Goal: Task Accomplishment & Management: Use online tool/utility

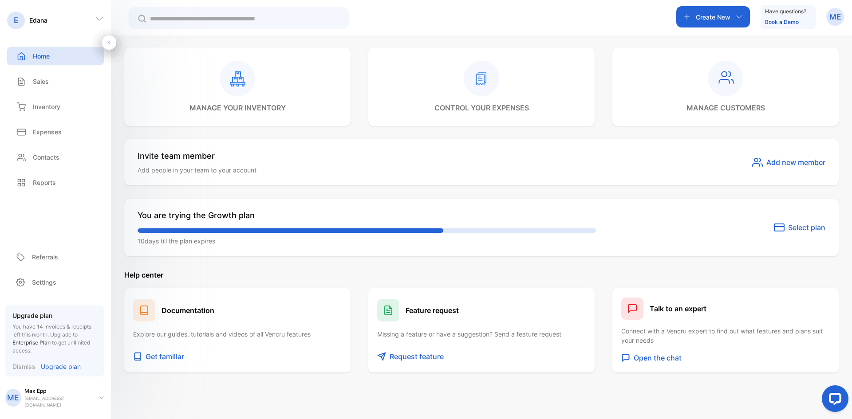
scroll to position [370, 0]
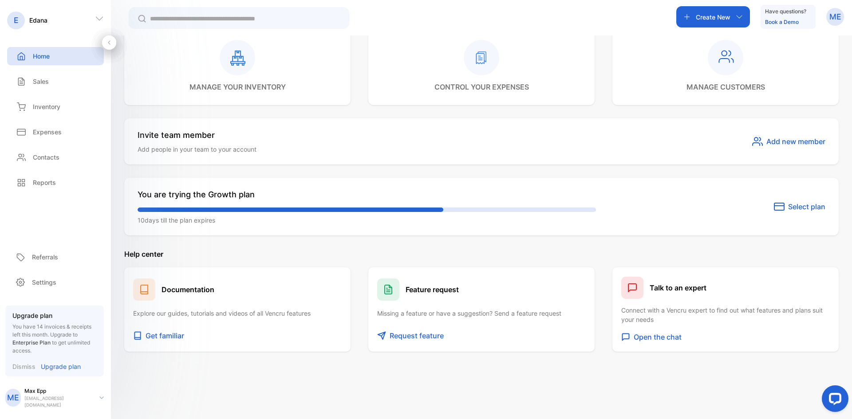
click at [59, 367] on p "Upgrade plan" at bounding box center [61, 366] width 40 height 9
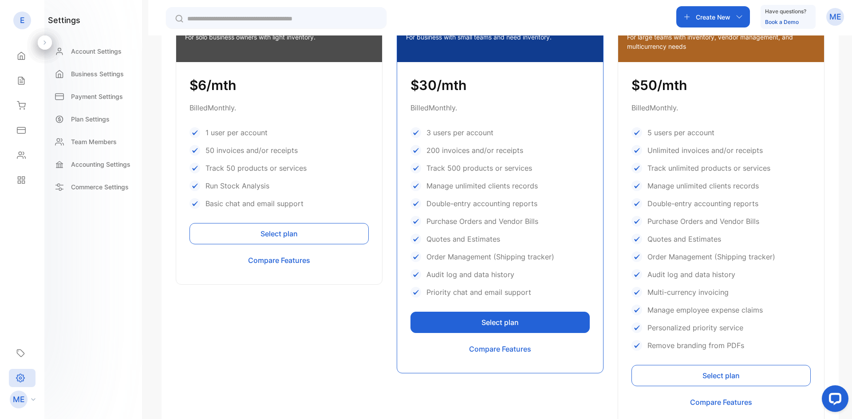
scroll to position [252, 0]
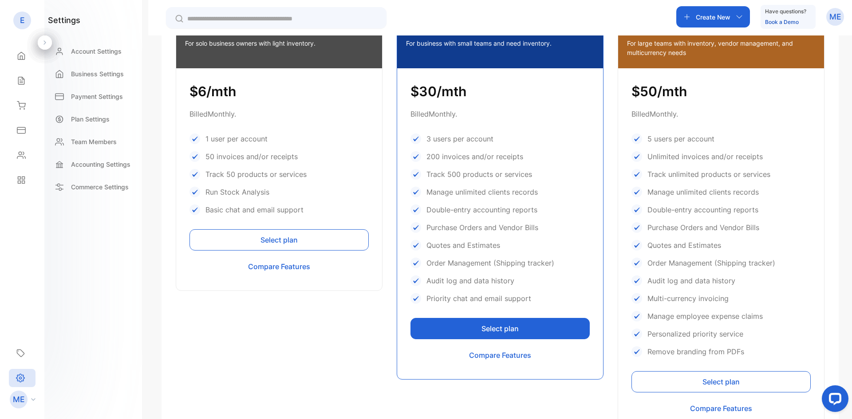
click at [734, 15] on div "Create New" at bounding box center [713, 16] width 74 height 21
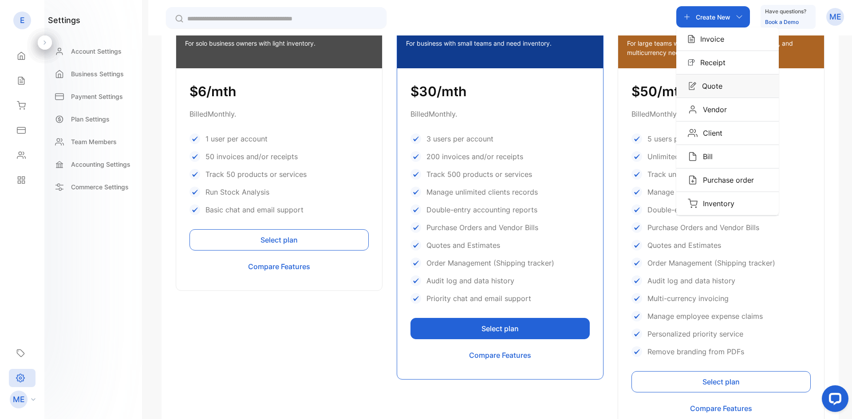
click at [714, 84] on p "Quote" at bounding box center [710, 86] width 26 height 11
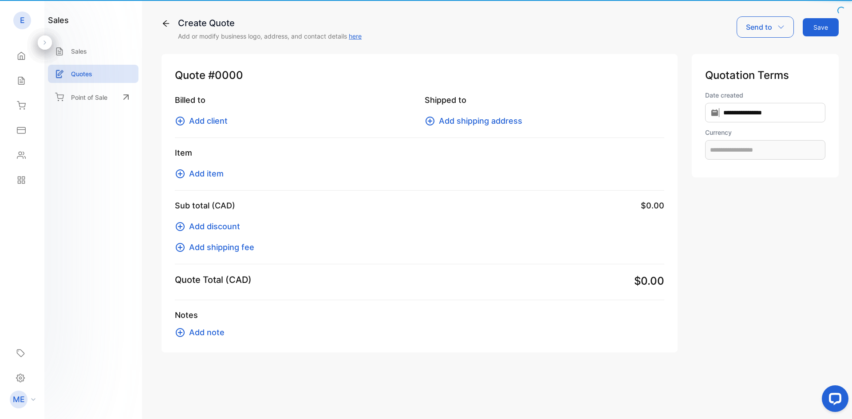
type input "**********"
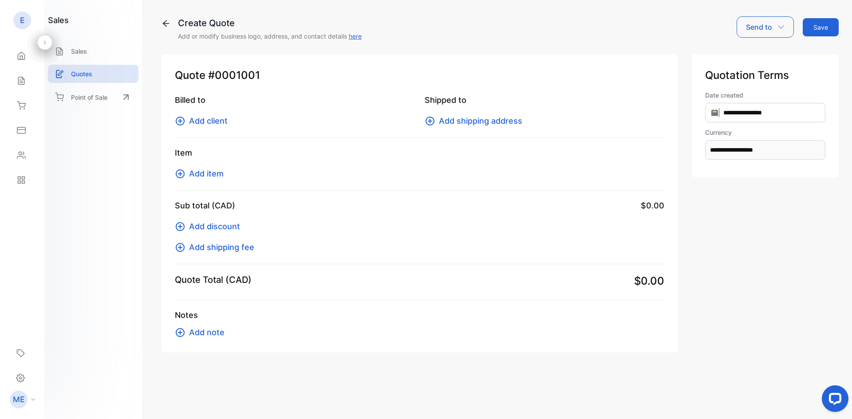
click at [205, 121] on span "Add client" at bounding box center [208, 121] width 39 height 12
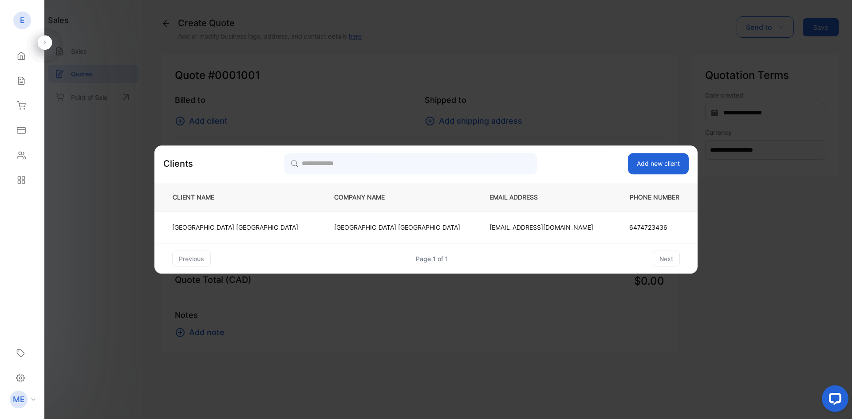
click at [374, 229] on p "[GEOGRAPHIC_DATA] [GEOGRAPHIC_DATA]" at bounding box center [397, 227] width 126 height 9
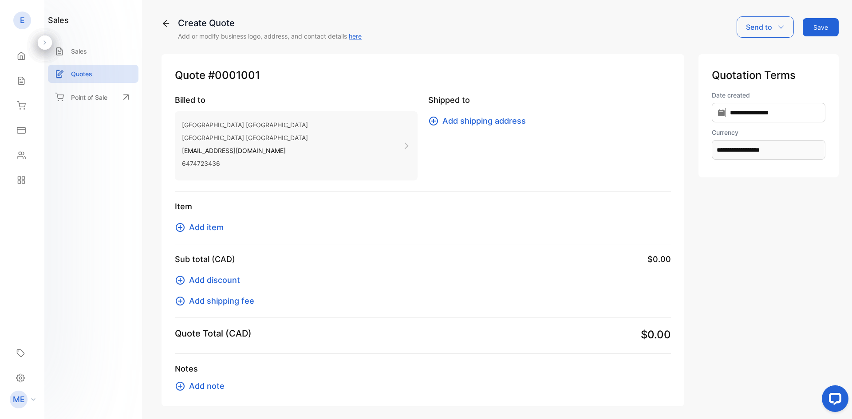
click at [454, 118] on span "Add shipping address" at bounding box center [483, 121] width 83 height 12
click at [203, 225] on span "Add item" at bounding box center [206, 227] width 35 height 12
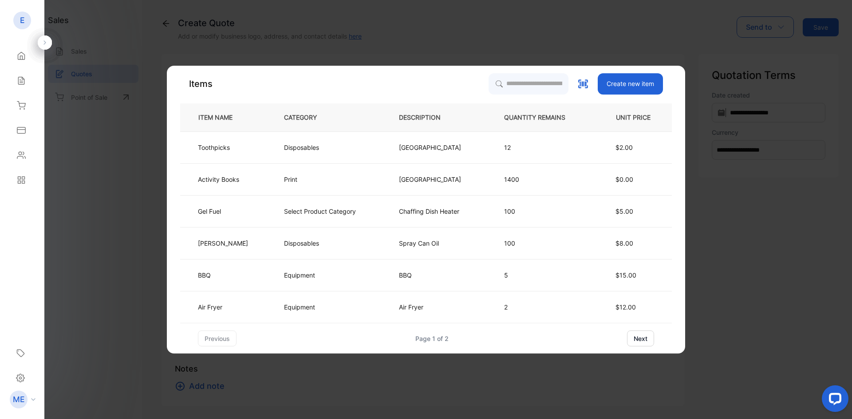
click at [577, 84] on icon at bounding box center [583, 84] width 12 height 12
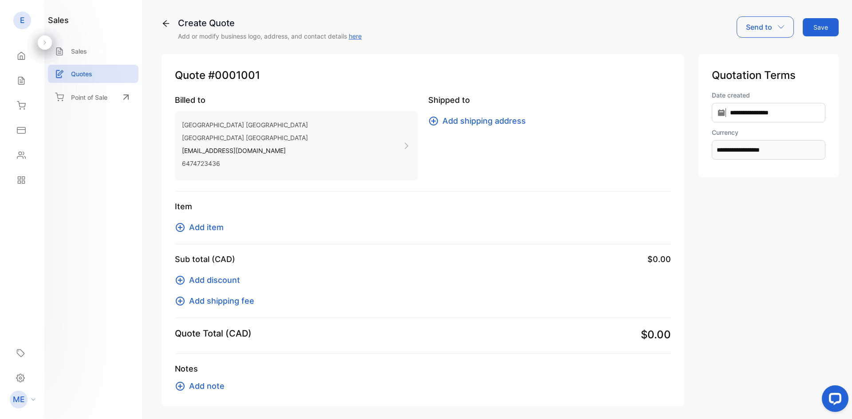
click at [214, 225] on span "Add item" at bounding box center [206, 227] width 35 height 12
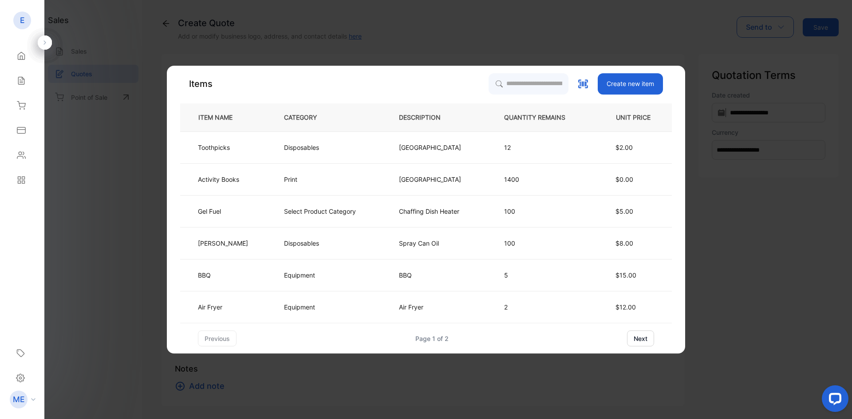
click at [580, 84] on icon at bounding box center [583, 84] width 12 height 12
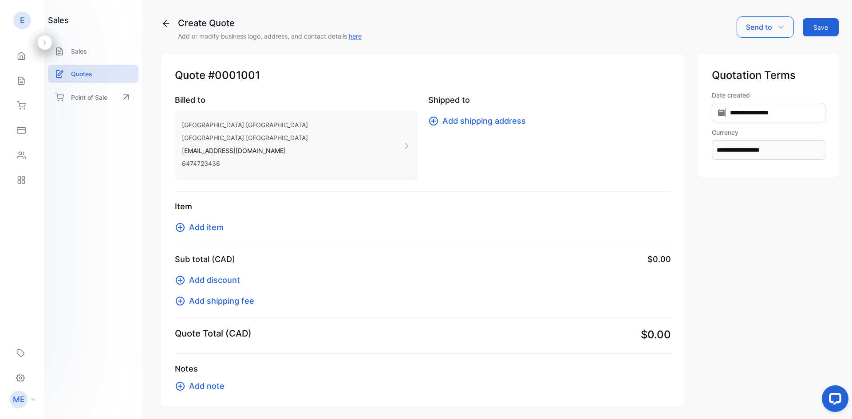
click at [164, 22] on icon at bounding box center [166, 23] width 6 height 6
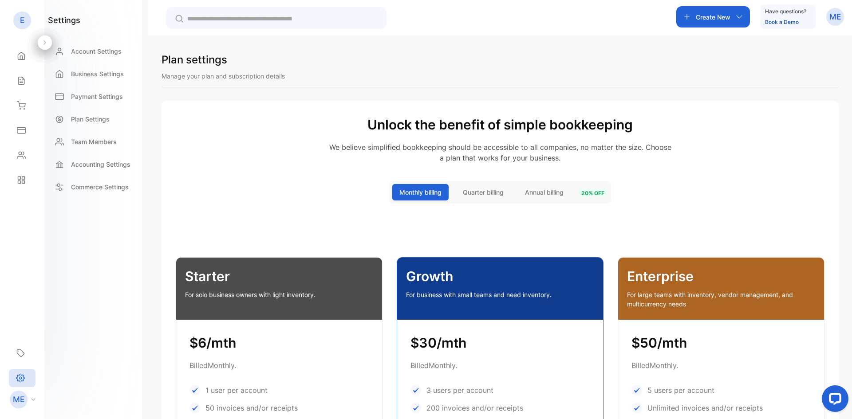
click at [732, 13] on div "Create New" at bounding box center [713, 16] width 74 height 21
click at [719, 34] on div "Invoice" at bounding box center [727, 39] width 103 height 23
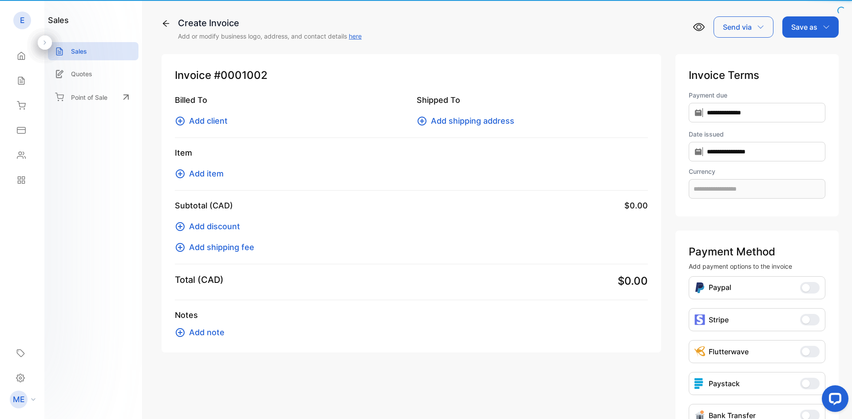
type input "**********"
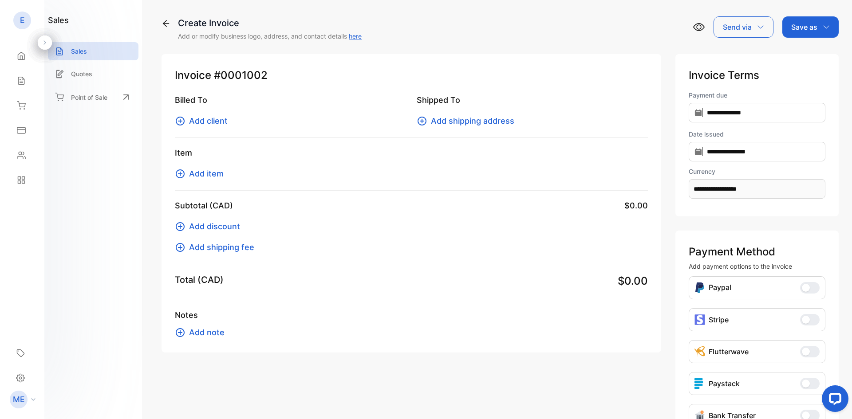
click at [204, 177] on span "Add item" at bounding box center [206, 174] width 35 height 12
click at [19, 14] on div "E" at bounding box center [22, 21] width 18 height 18
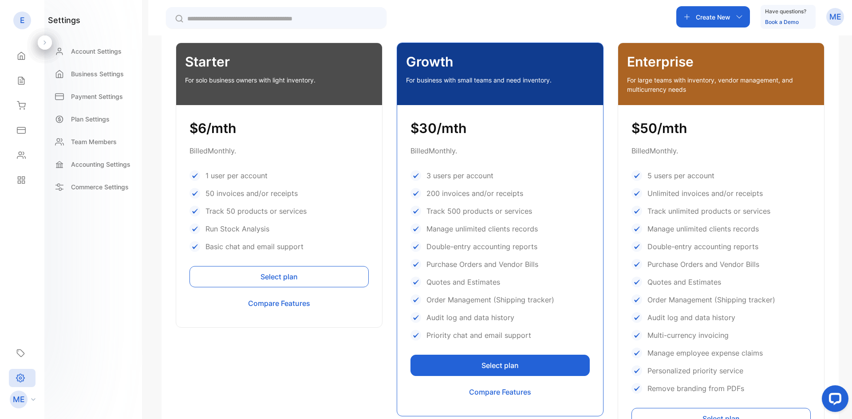
scroll to position [214, 0]
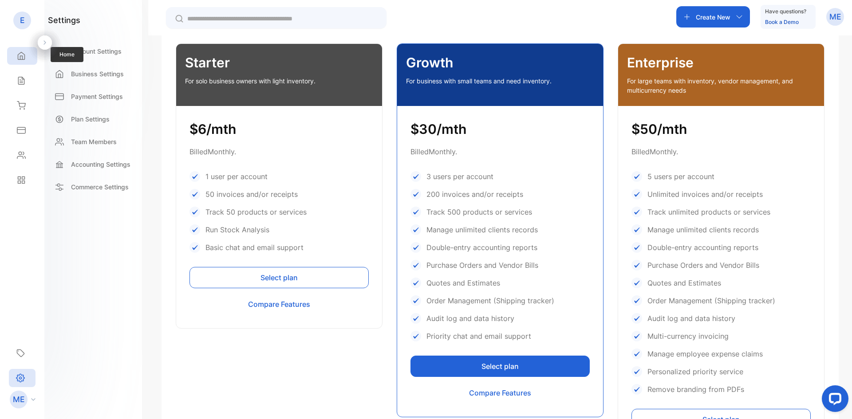
click at [18, 51] on div "Home" at bounding box center [22, 56] width 30 height 18
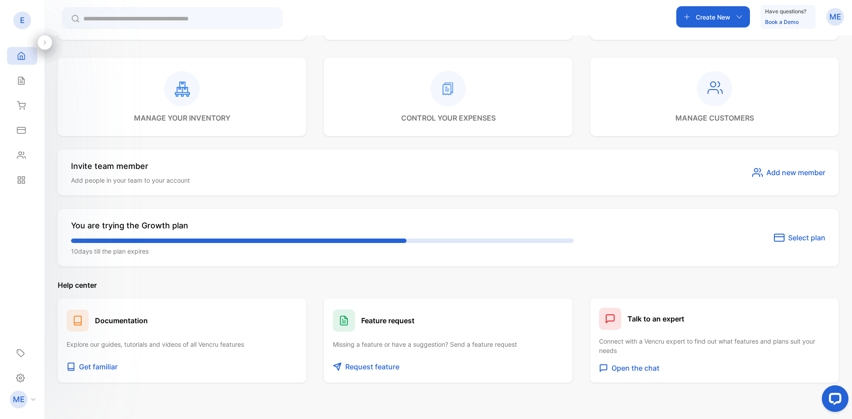
scroll to position [370, 0]
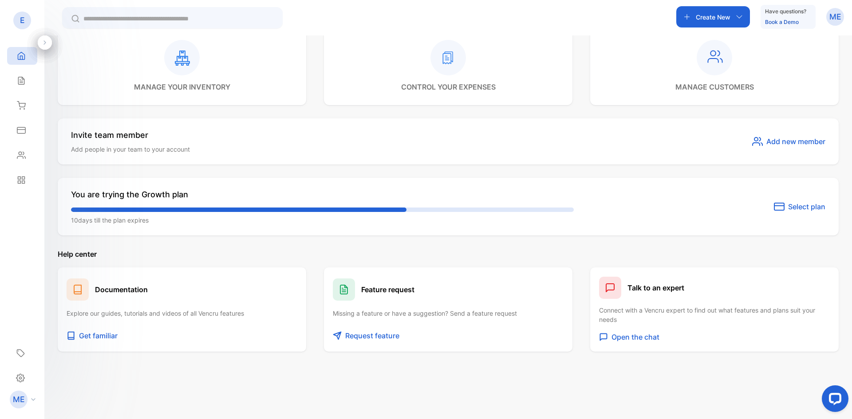
click at [365, 337] on p "Request feature" at bounding box center [372, 336] width 54 height 11
click at [777, 12] on p "Have questions?" at bounding box center [785, 11] width 41 height 9
click at [790, 21] on link "Book a Demo" at bounding box center [782, 22] width 34 height 7
